Goal: Task Accomplishment & Management: Complete application form

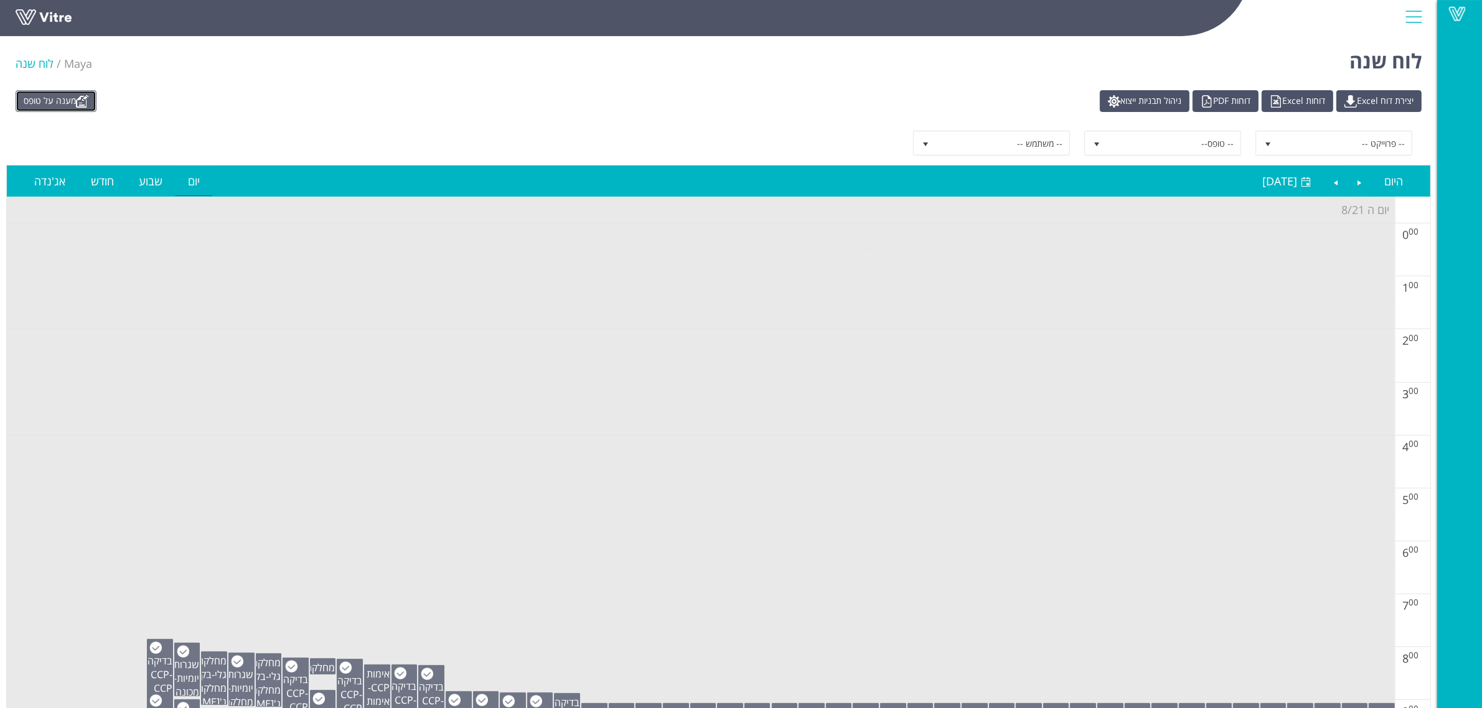
click at [60, 106] on link "מענה על טופס" at bounding box center [56, 101] width 81 height 22
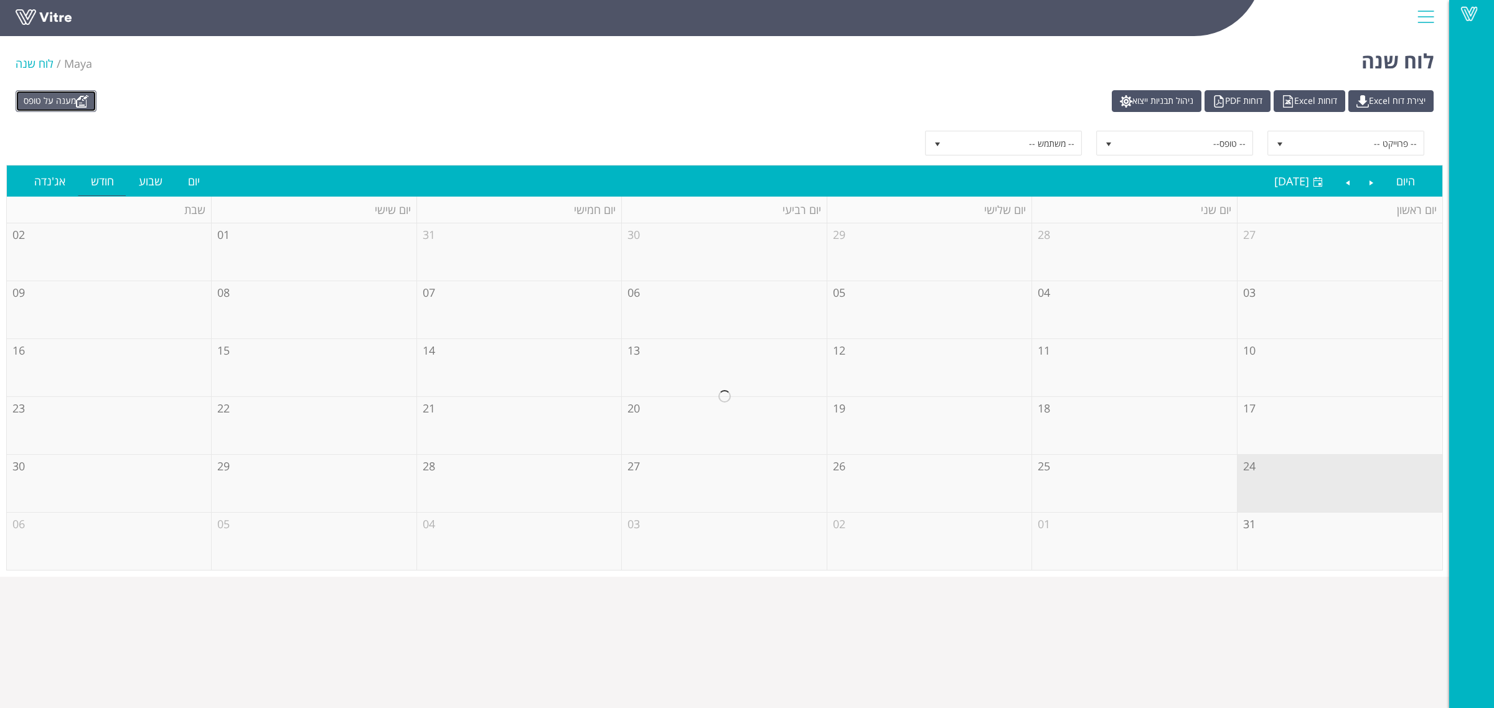
click at [54, 105] on link "מענה על טופס" at bounding box center [56, 101] width 81 height 22
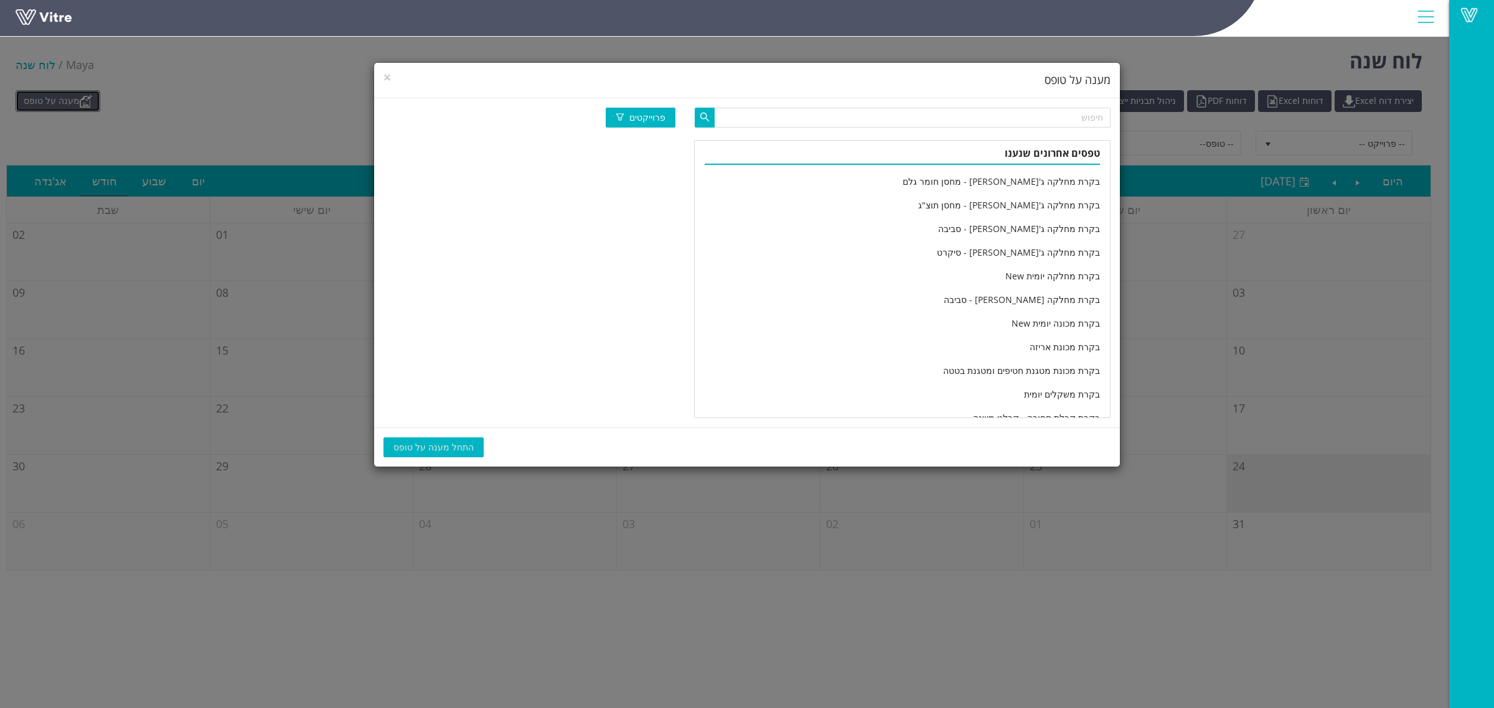
scroll to position [2073, 0]
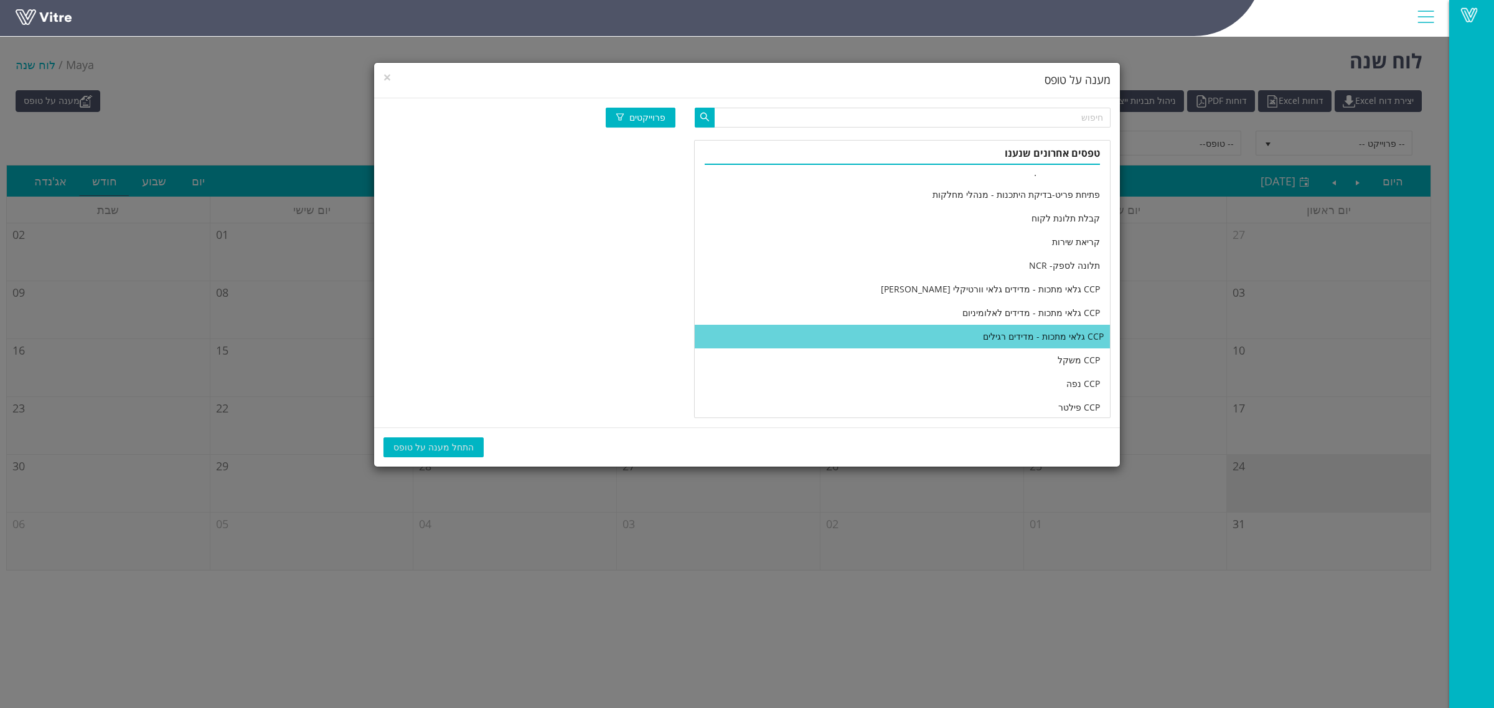
click at [818, 334] on li "CCP גלאי מתכות - מדידים רגילים" at bounding box center [902, 337] width 415 height 24
click at [453, 446] on span "התחל מענה על טופס" at bounding box center [433, 448] width 80 height 14
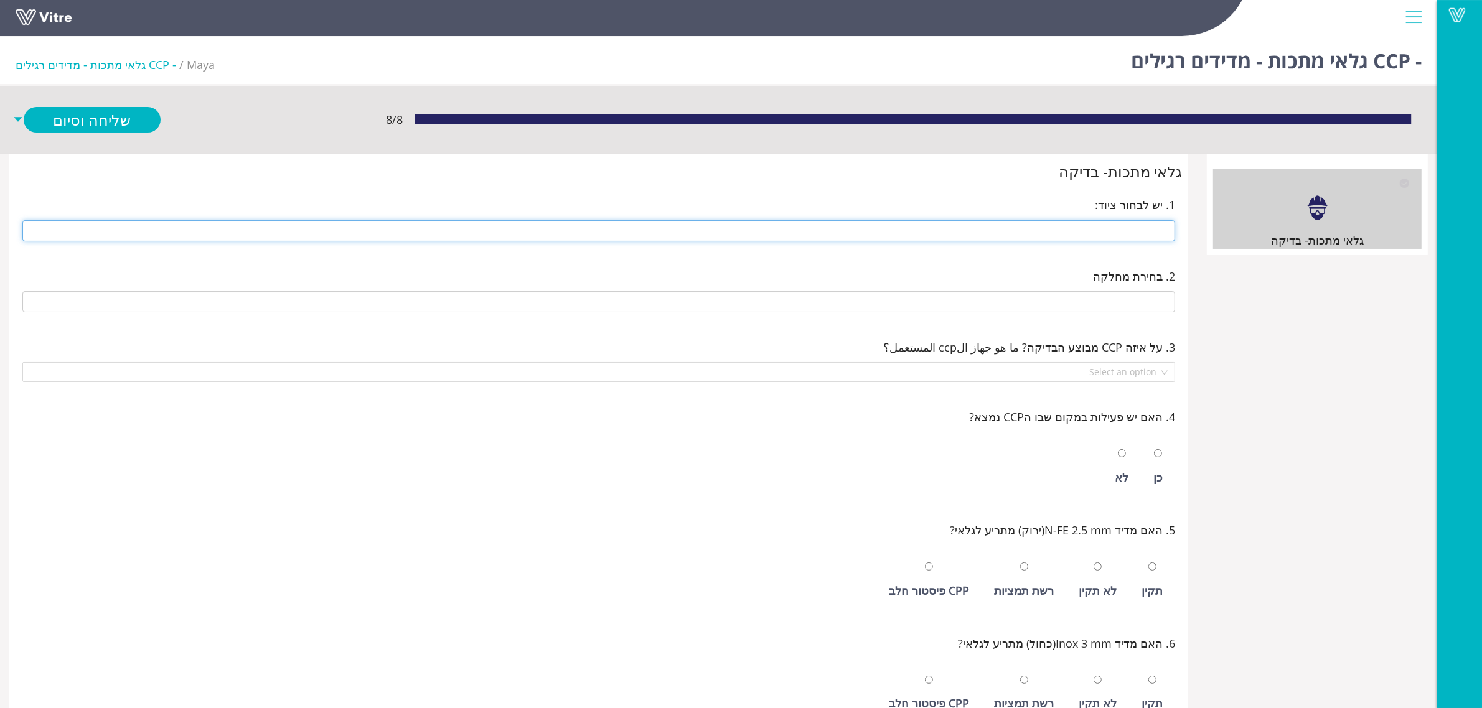
click at [1032, 231] on input "text" at bounding box center [598, 230] width 1153 height 21
type input "d"
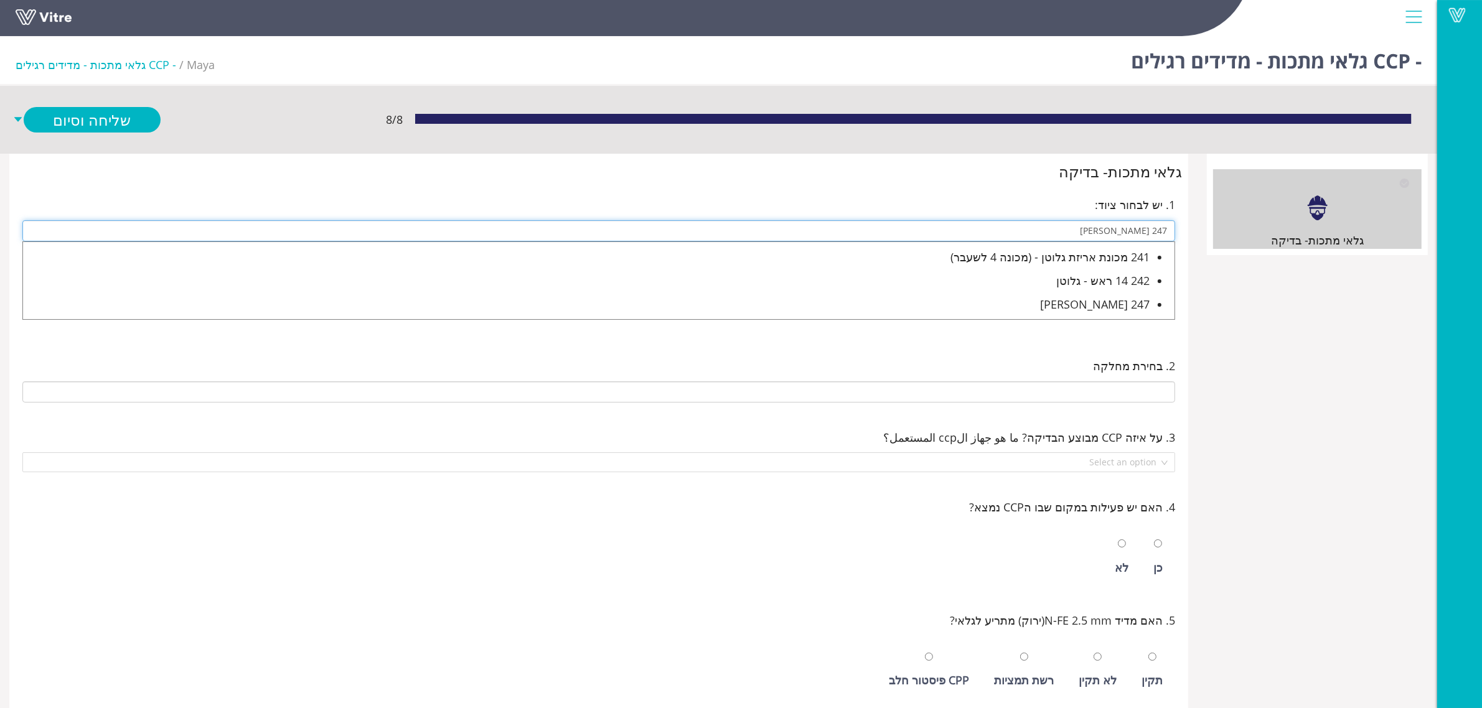
type input "247 דויפאק גלוטן עמנואל"
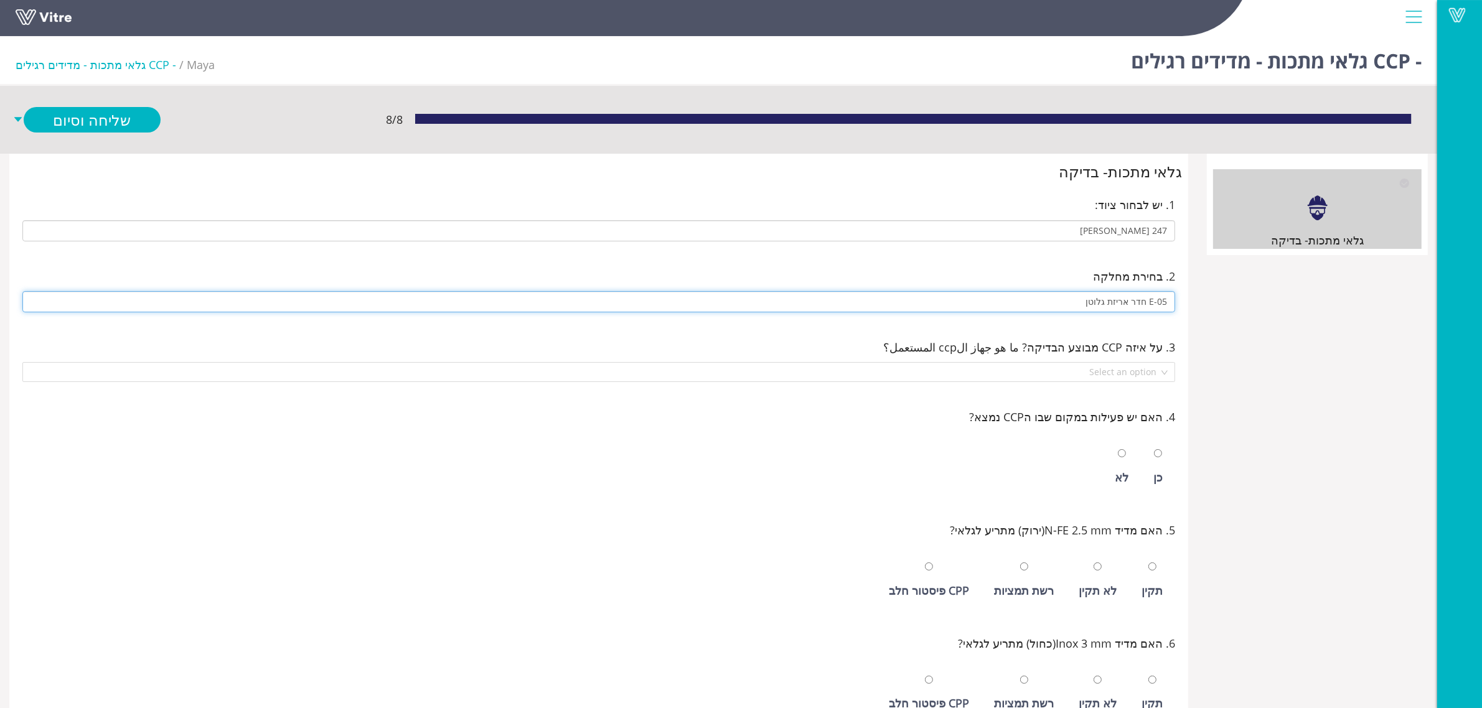
type input "E-05 חדר אריזת גלוטן"
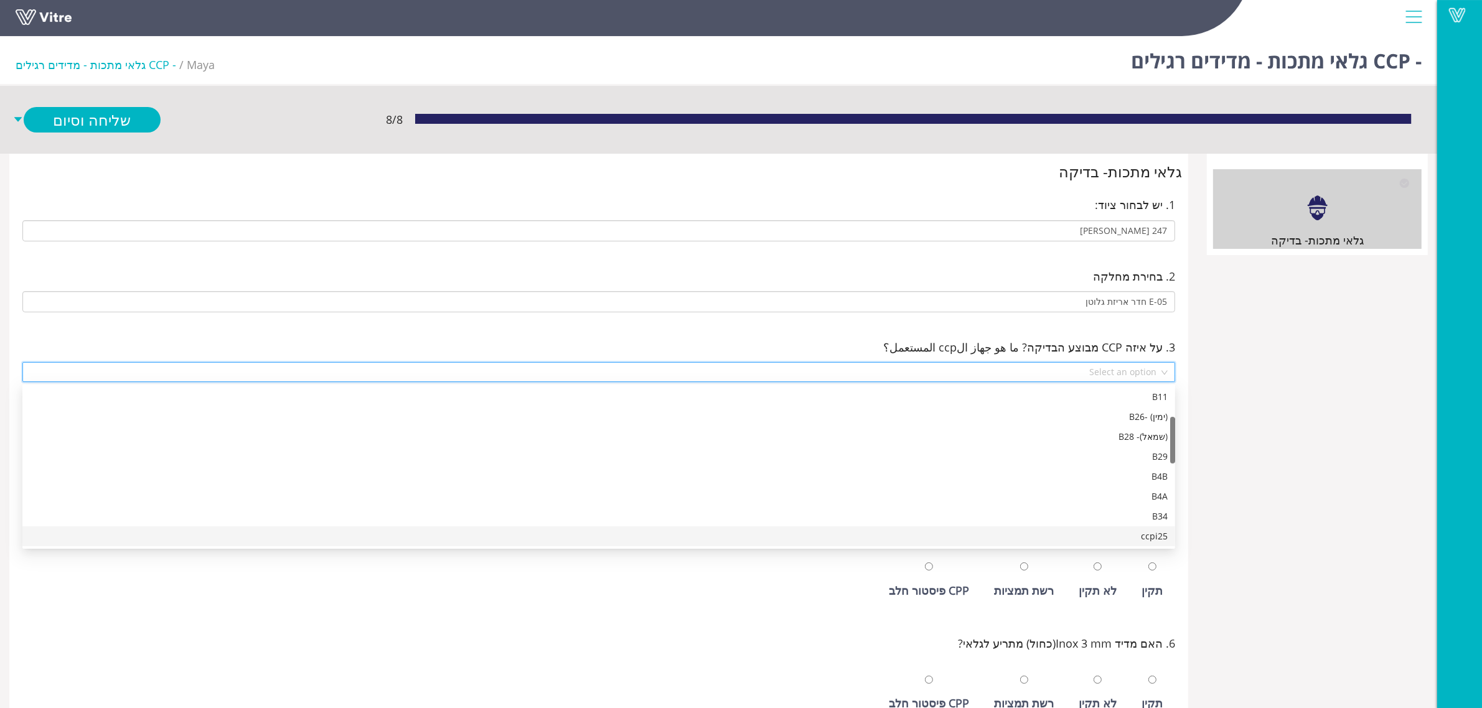
scroll to position [120, 0]
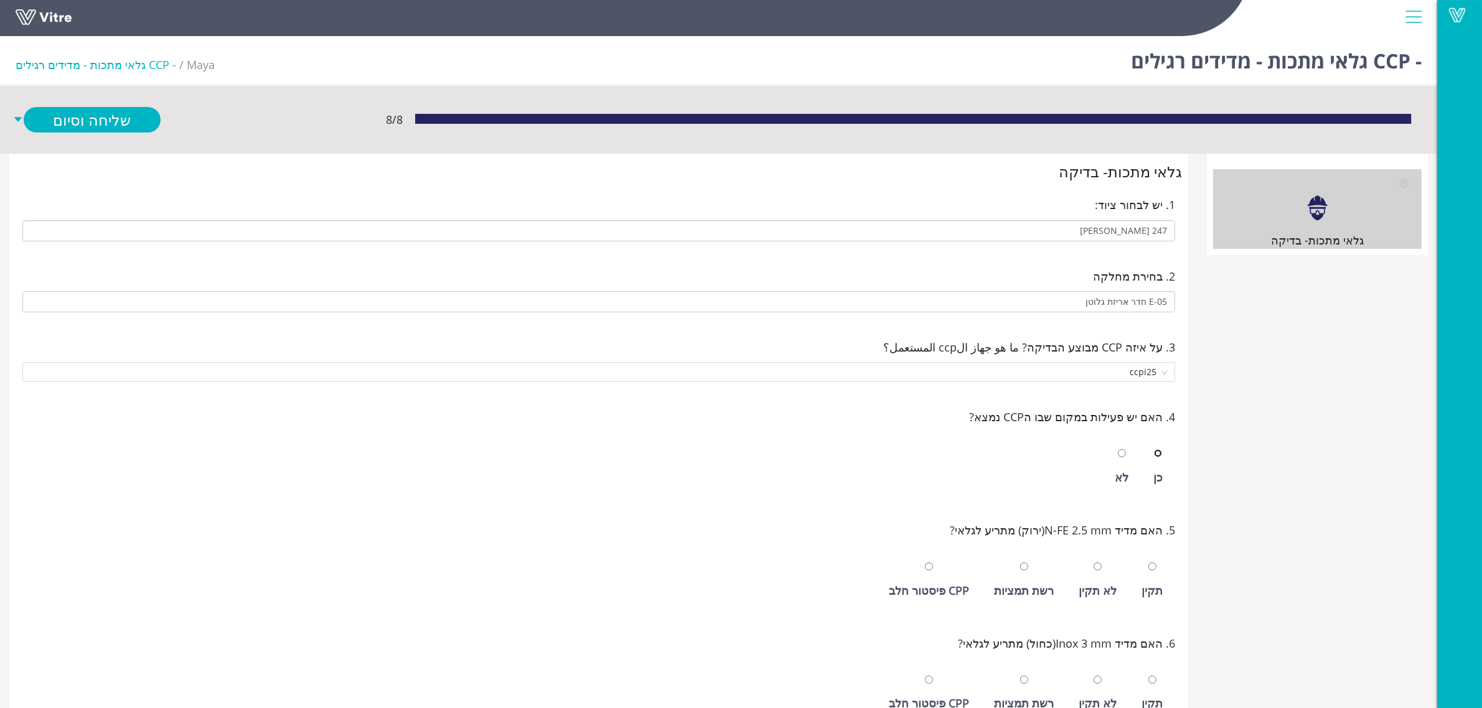
click at [1154, 449] on input "radio" at bounding box center [1158, 453] width 8 height 8
radio input "true"
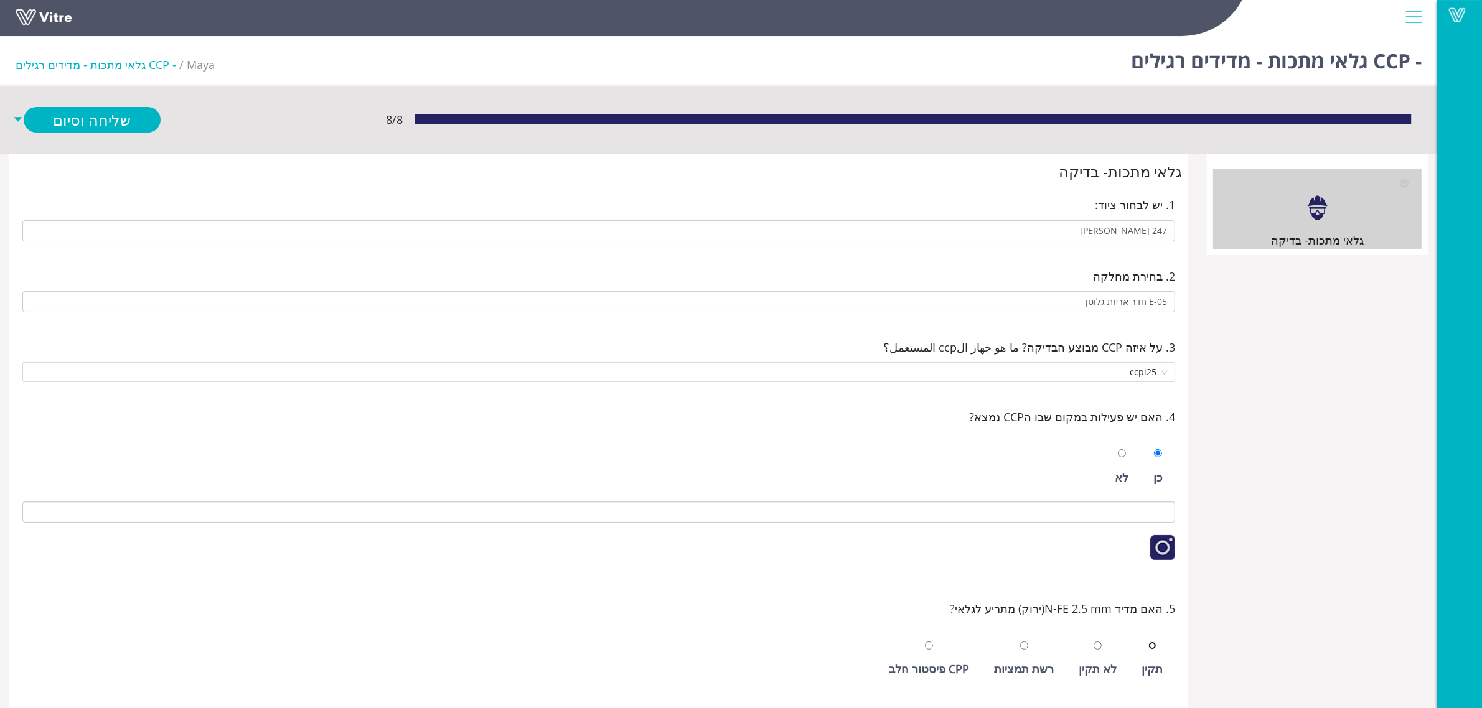
click at [1148, 642] on input "radio" at bounding box center [1152, 646] width 8 height 8
radio input "true"
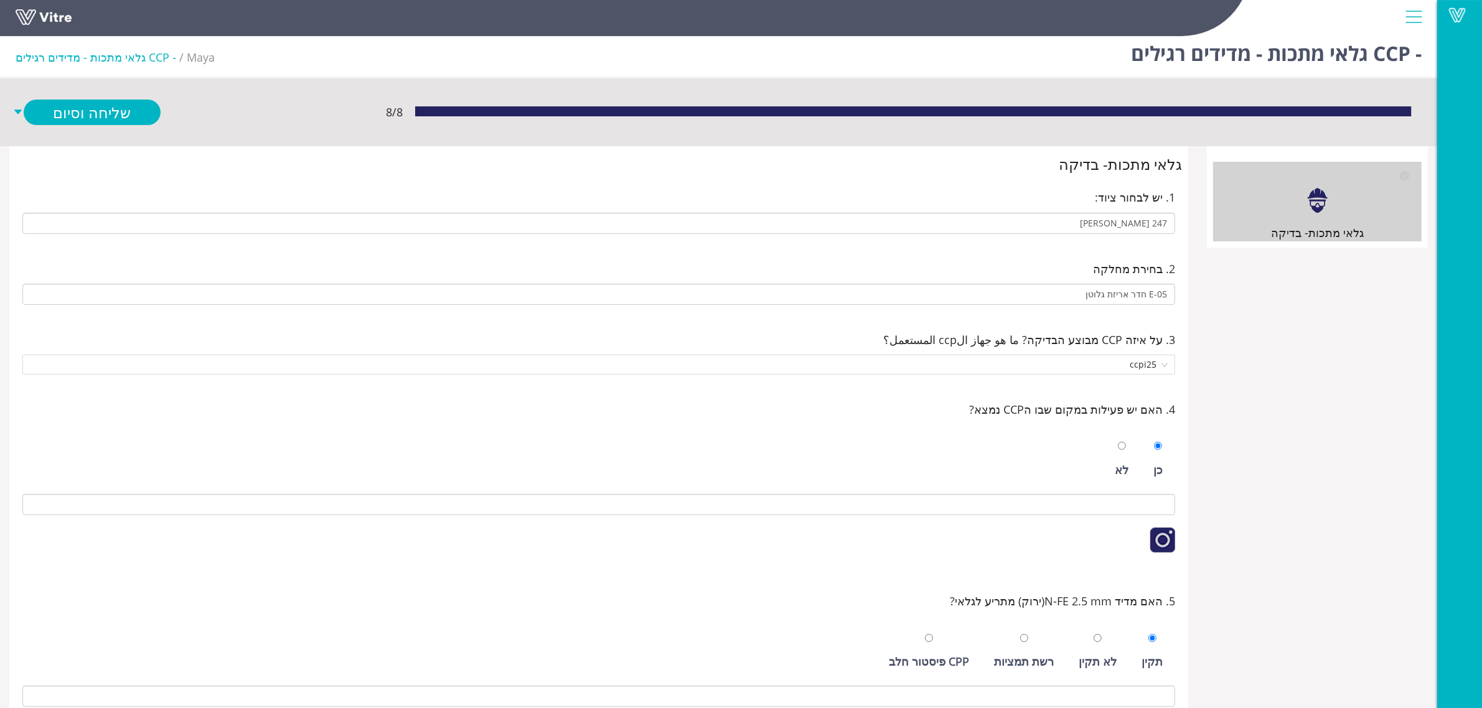
scroll to position [389, 0]
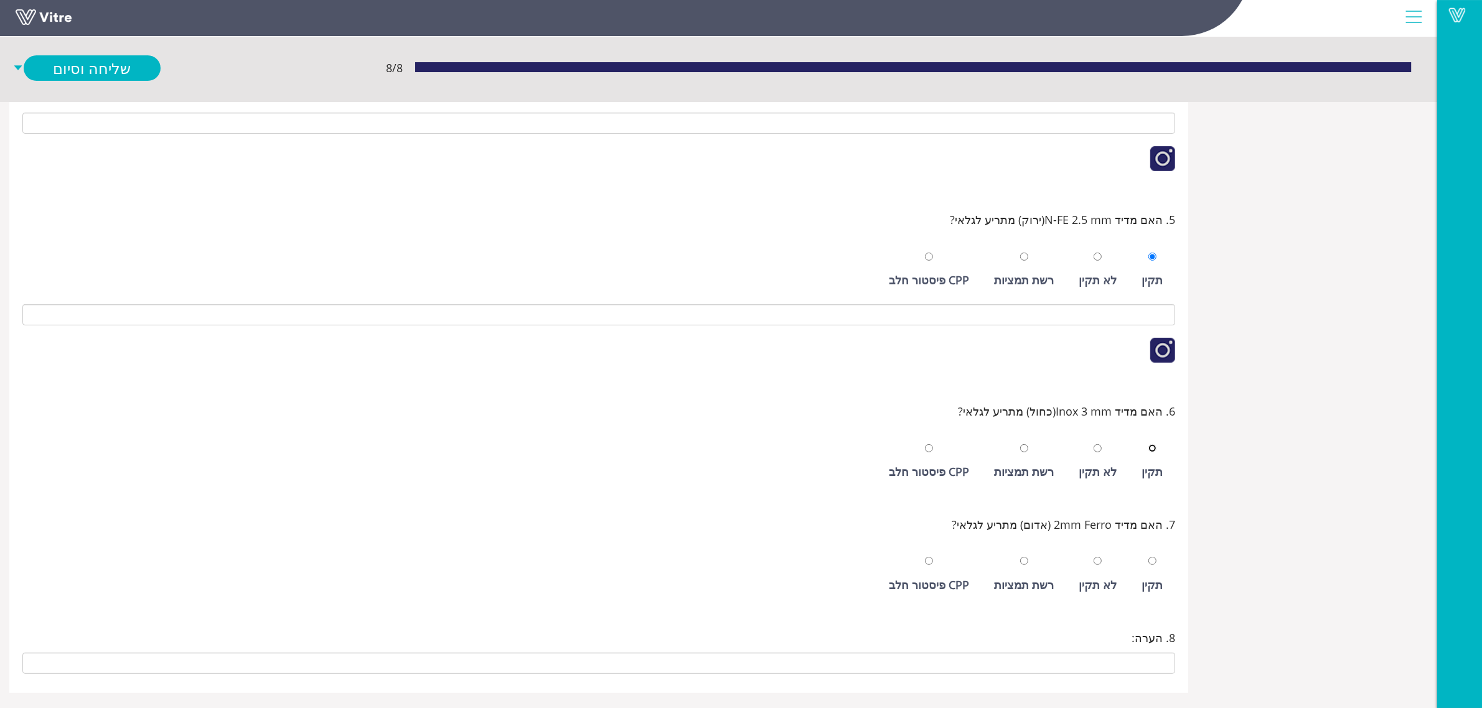
click at [1148, 444] on input "radio" at bounding box center [1152, 448] width 8 height 8
radio input "true"
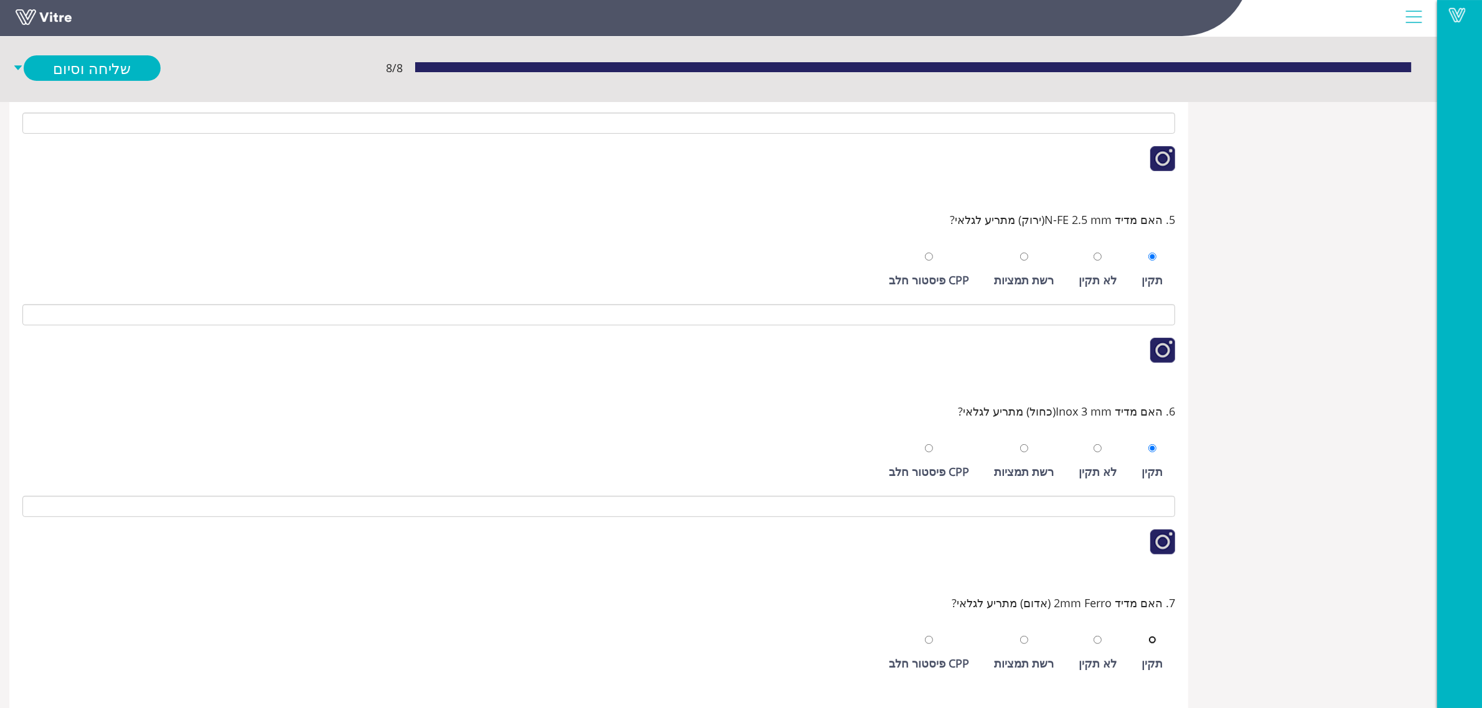
click at [1148, 636] on input "radio" at bounding box center [1152, 640] width 8 height 8
radio input "true"
click at [107, 67] on link "שליחה וסיום" at bounding box center [92, 68] width 137 height 26
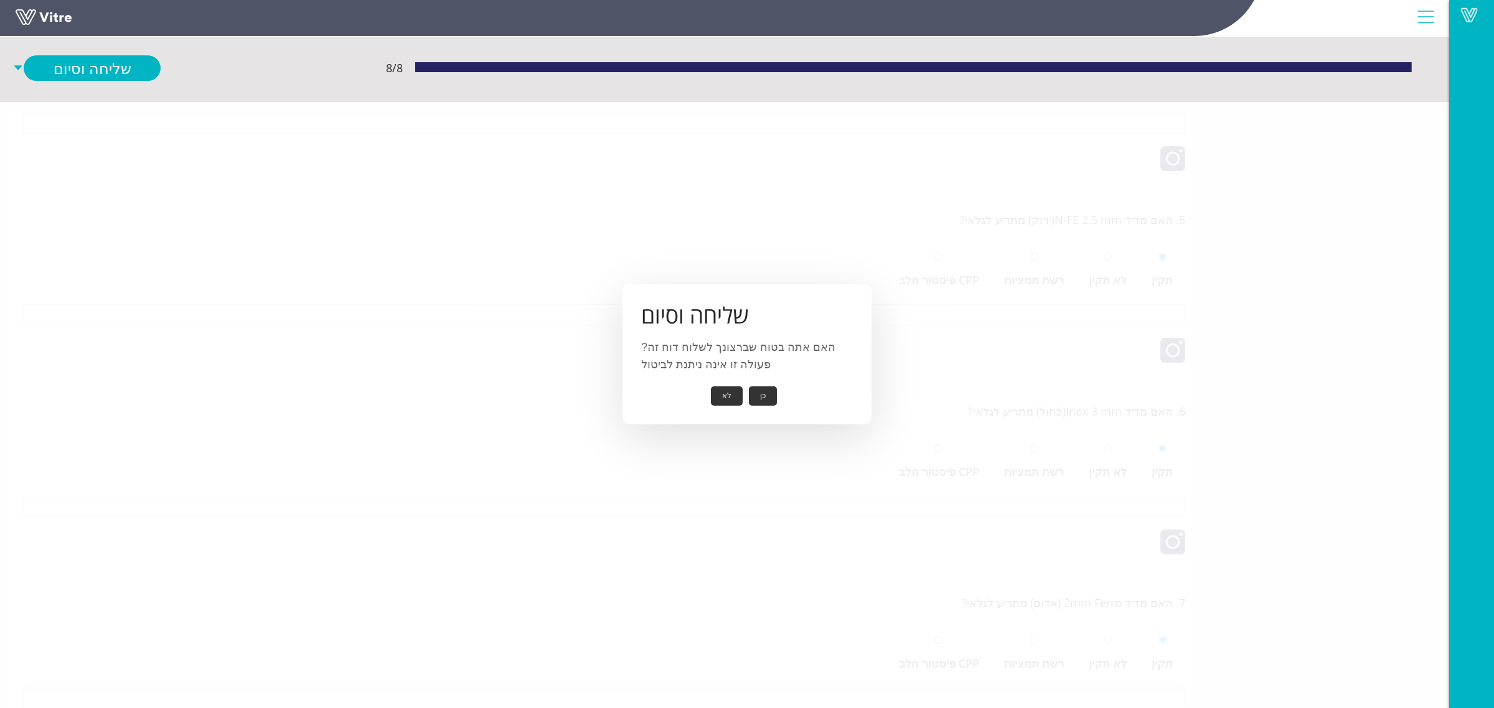
click at [759, 393] on button "כן" at bounding box center [763, 396] width 28 height 19
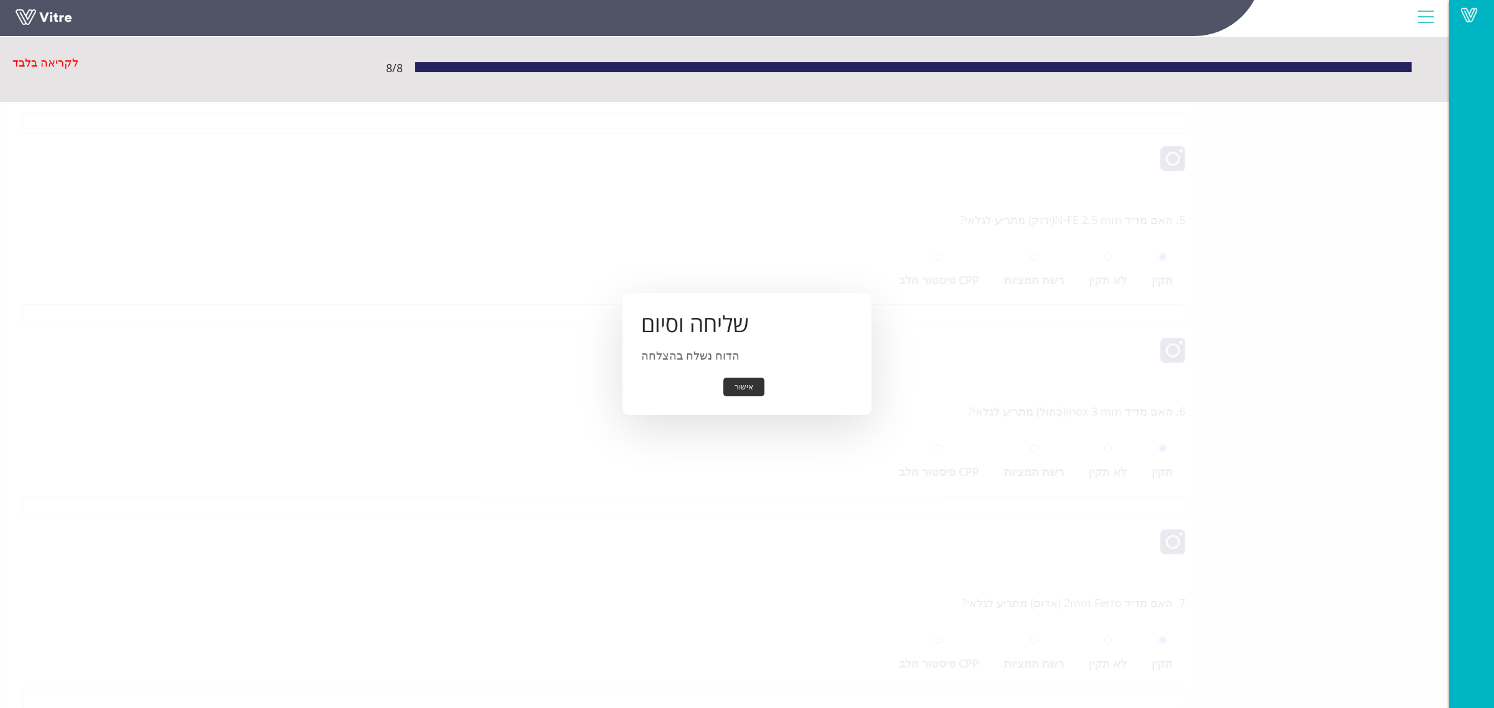
click at [750, 390] on button "אישור" at bounding box center [743, 387] width 41 height 19
